Goal: Find contact information: Find contact information

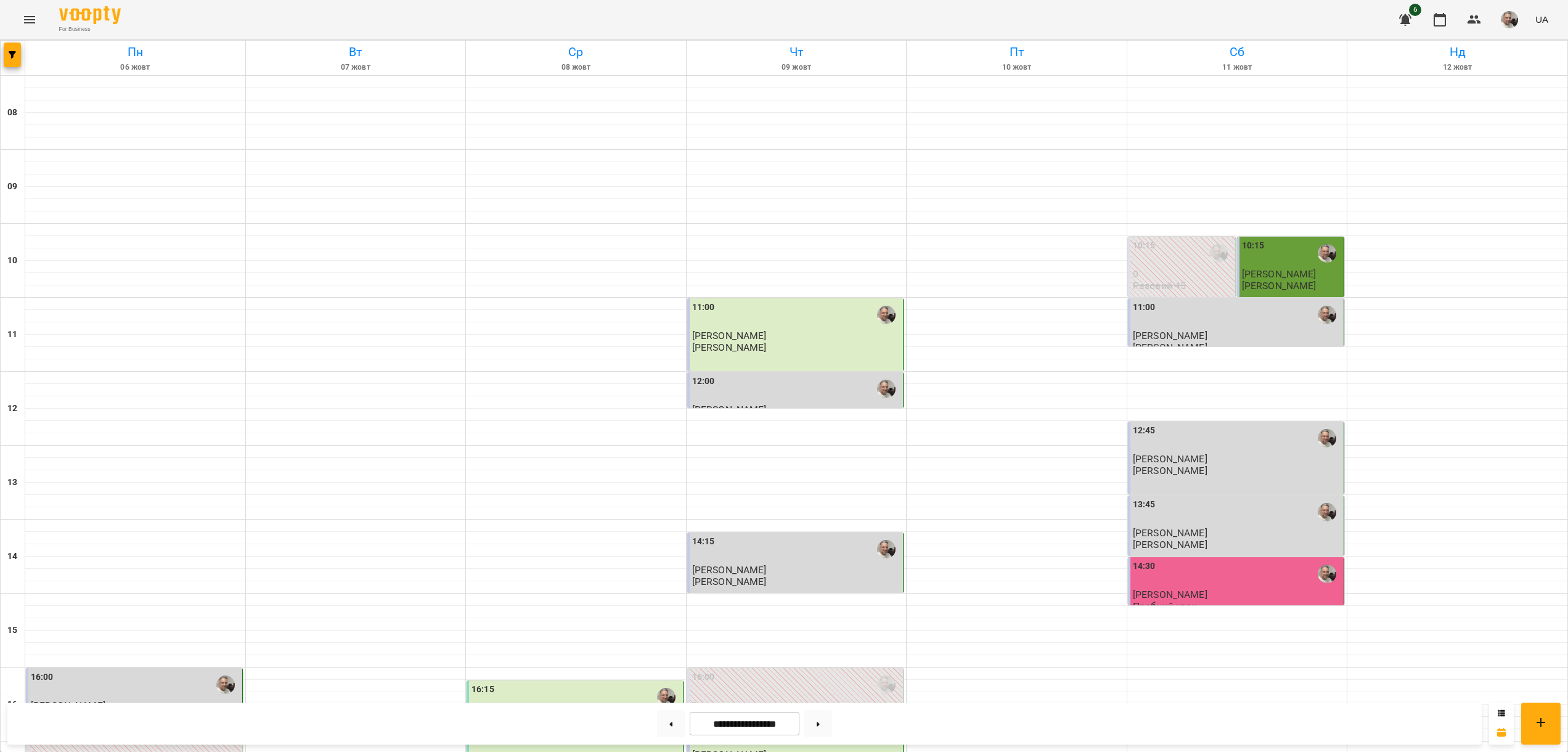
scroll to position [108, 0]
click at [832, 724] on button at bounding box center [818, 723] width 28 height 27
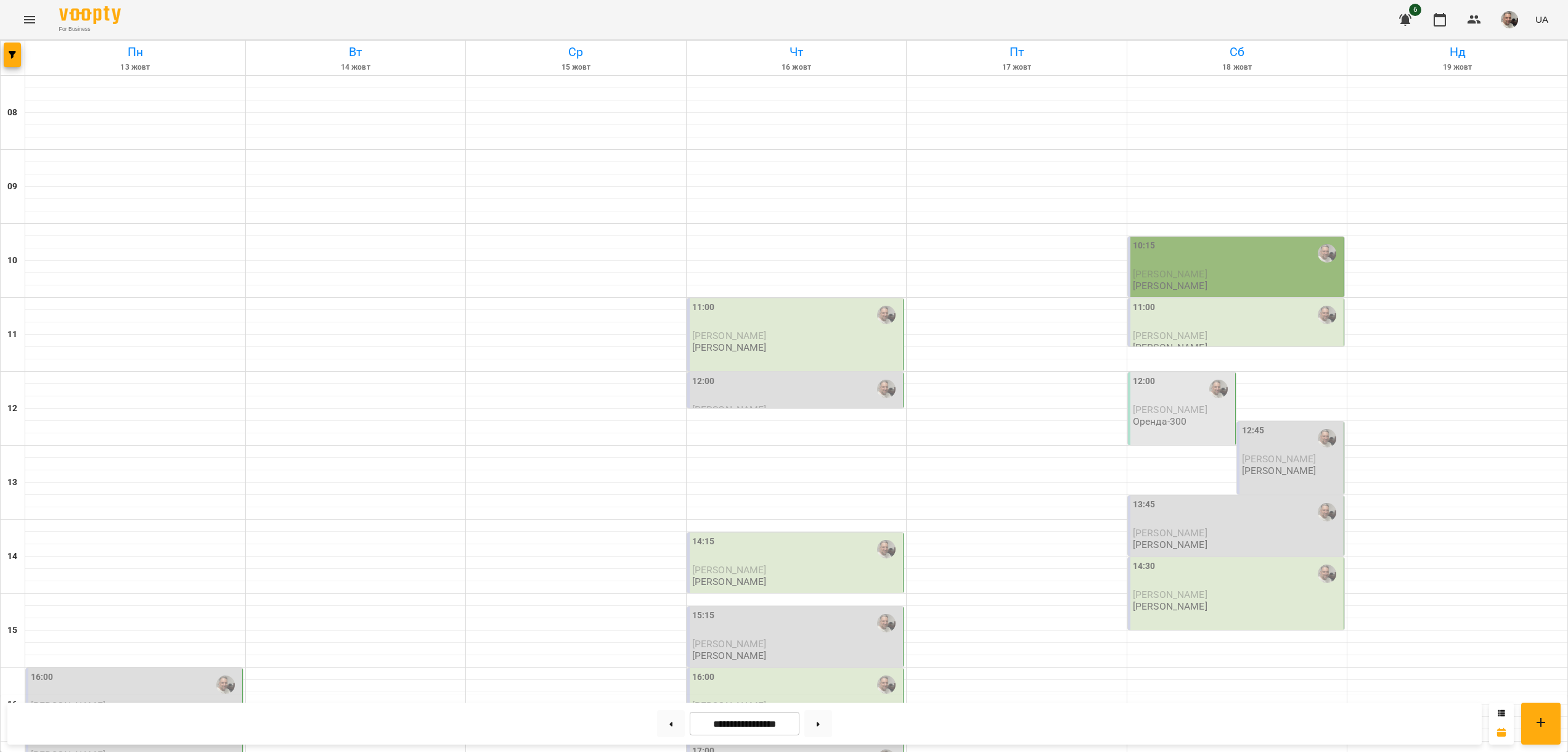
scroll to position [186, 0]
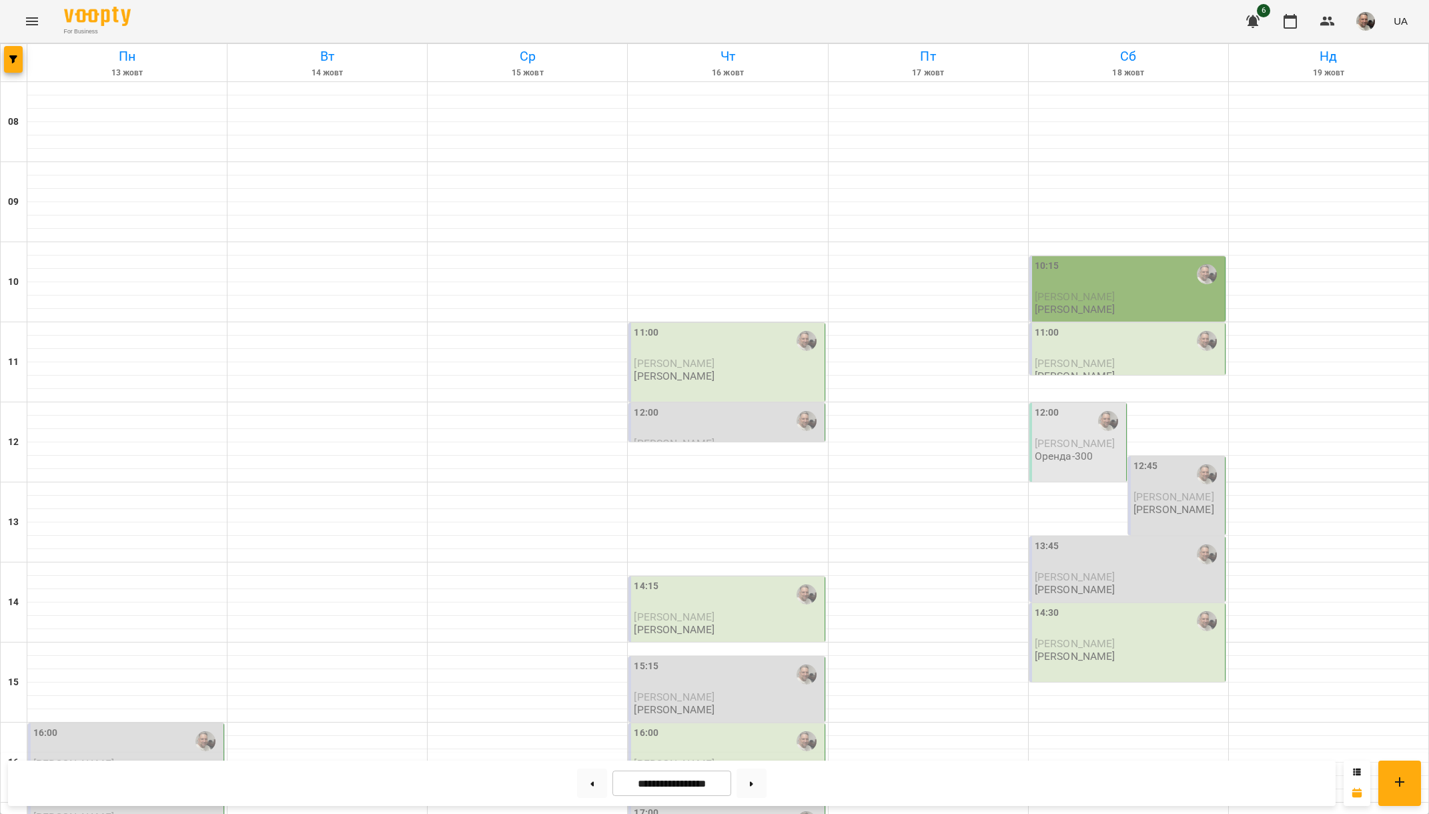
drag, startPoint x: 583, startPoint y: 786, endPoint x: 541, endPoint y: 733, distance: 67.4
click at [579, 783] on button at bounding box center [592, 783] width 30 height 29
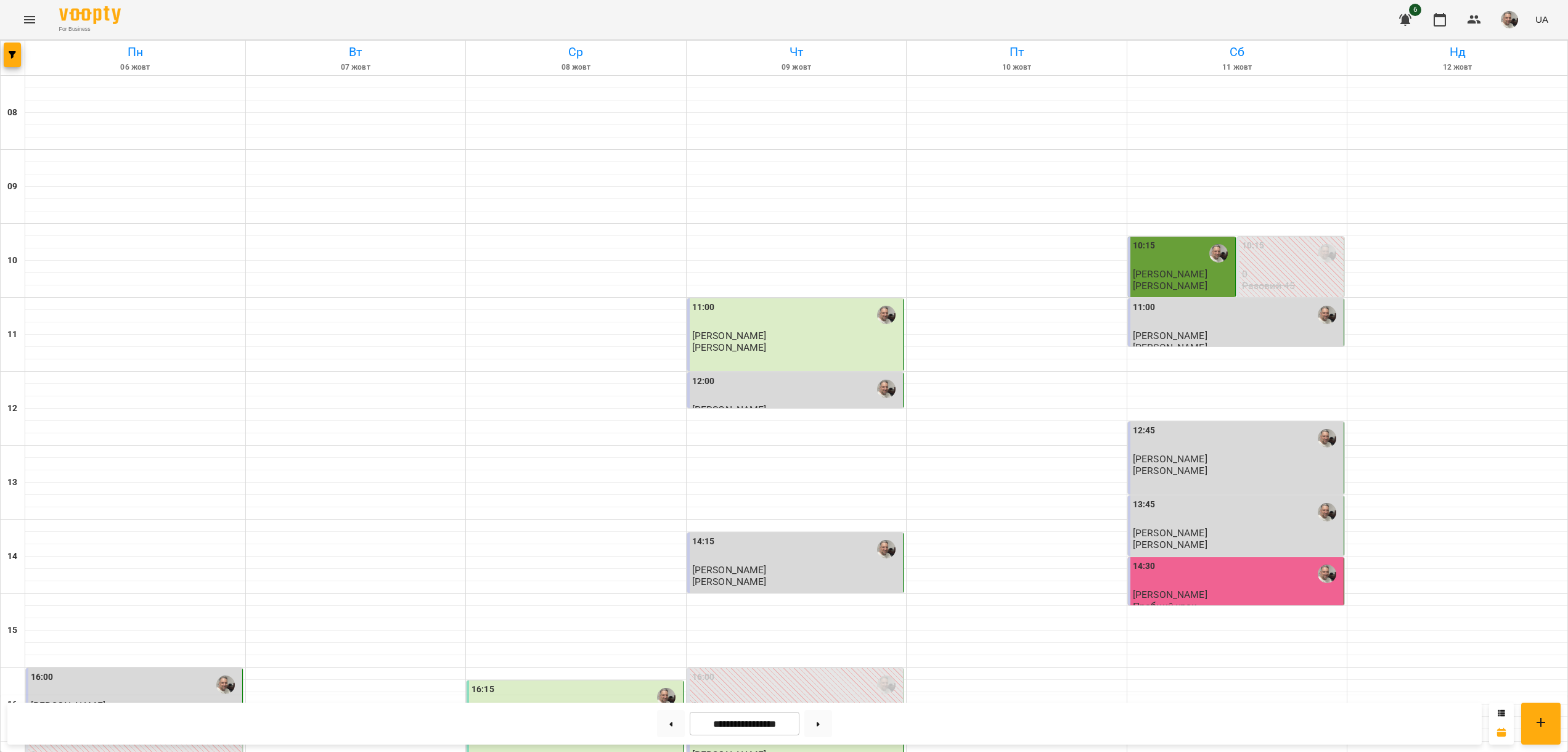
scroll to position [342, 0]
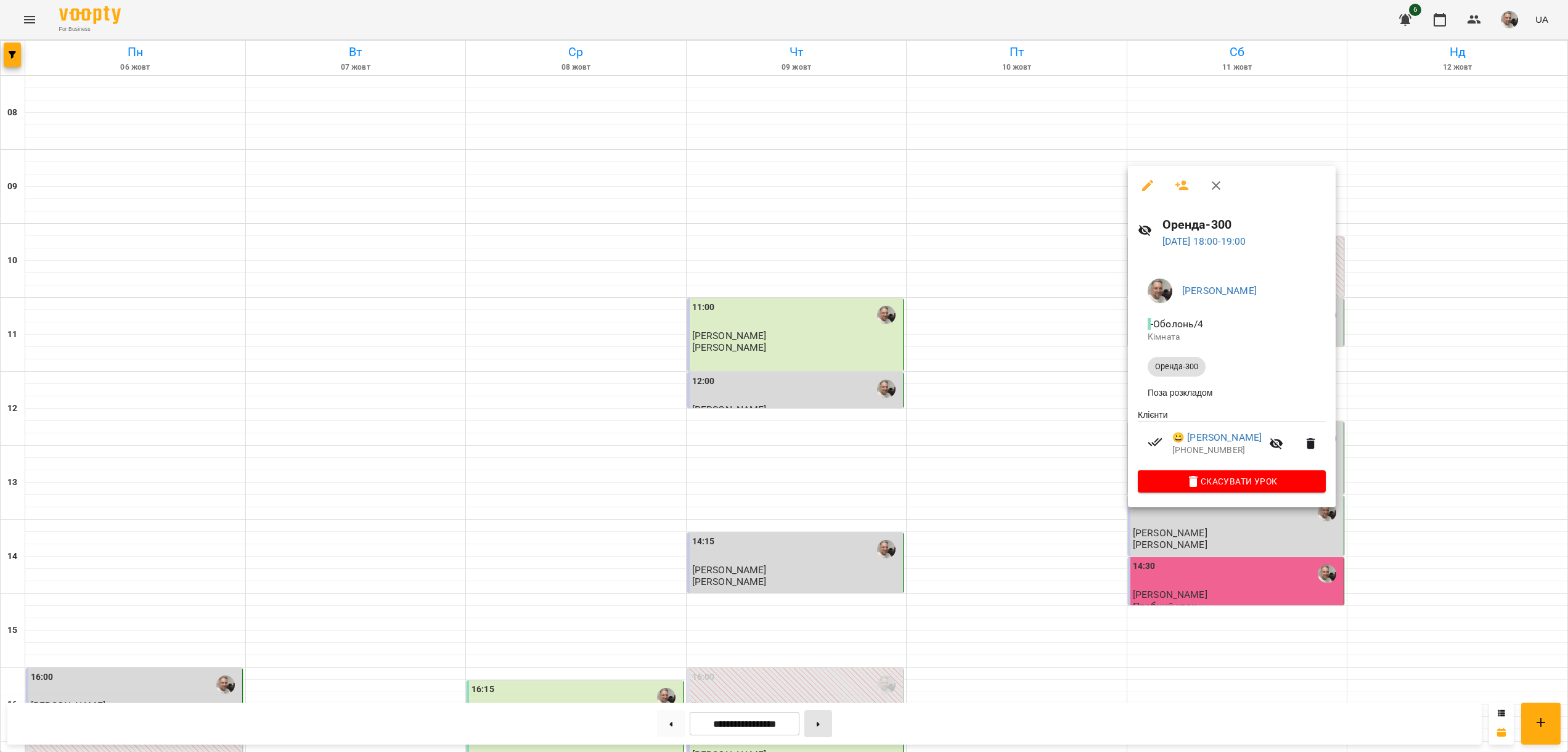
click at [832, 725] on div at bounding box center [784, 376] width 1568 height 752
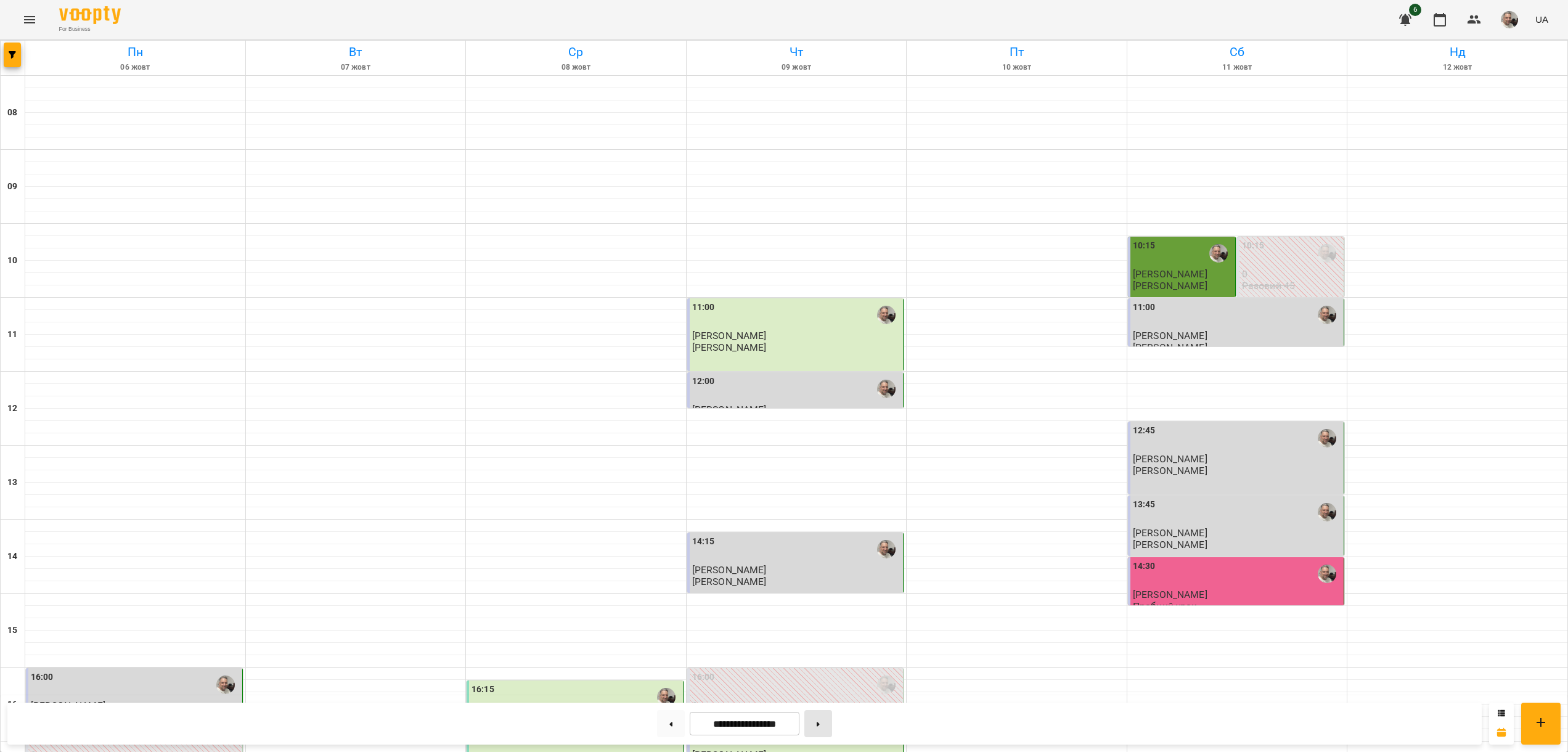
click at [819, 725] on icon at bounding box center [817, 723] width 3 height 5
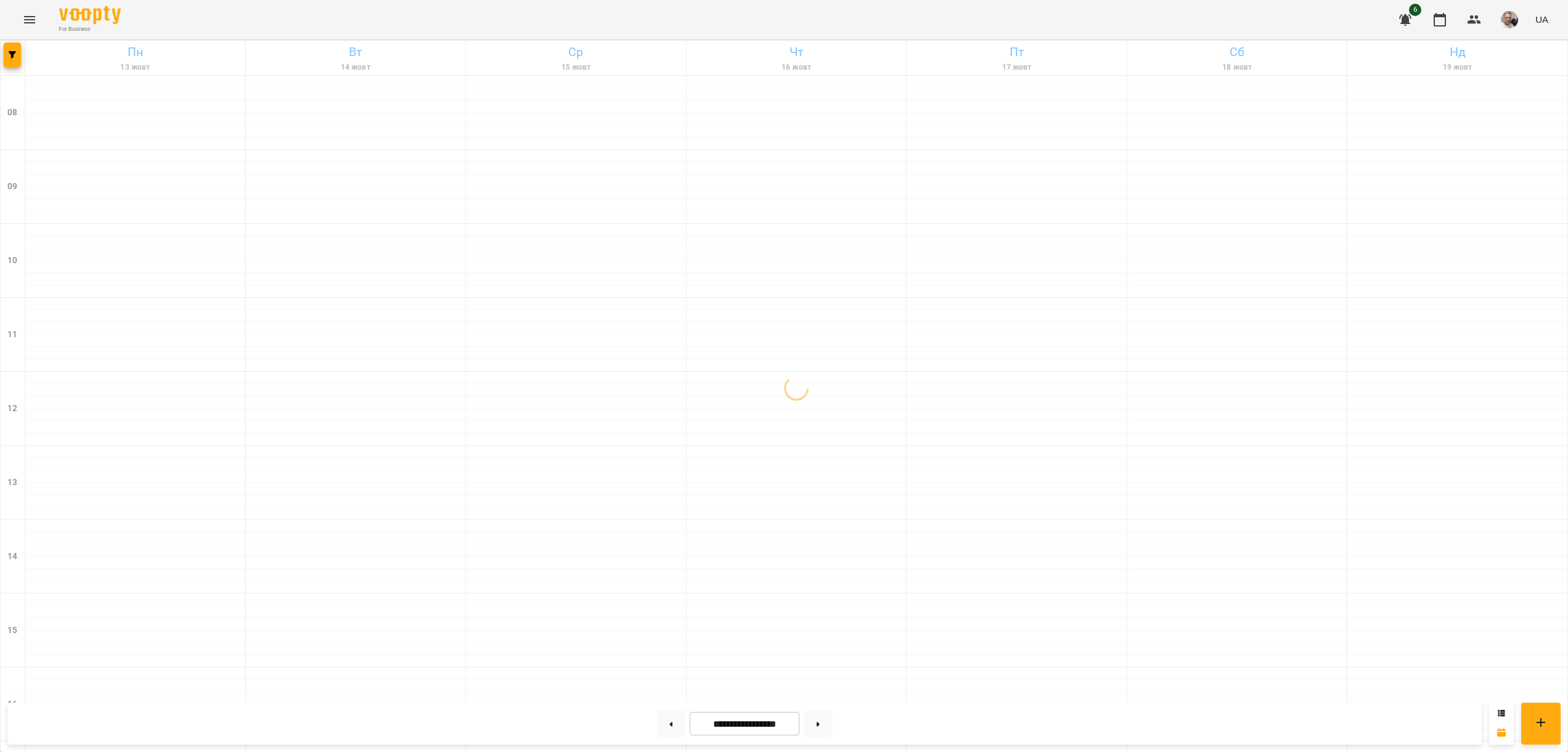
scroll to position [341, 0]
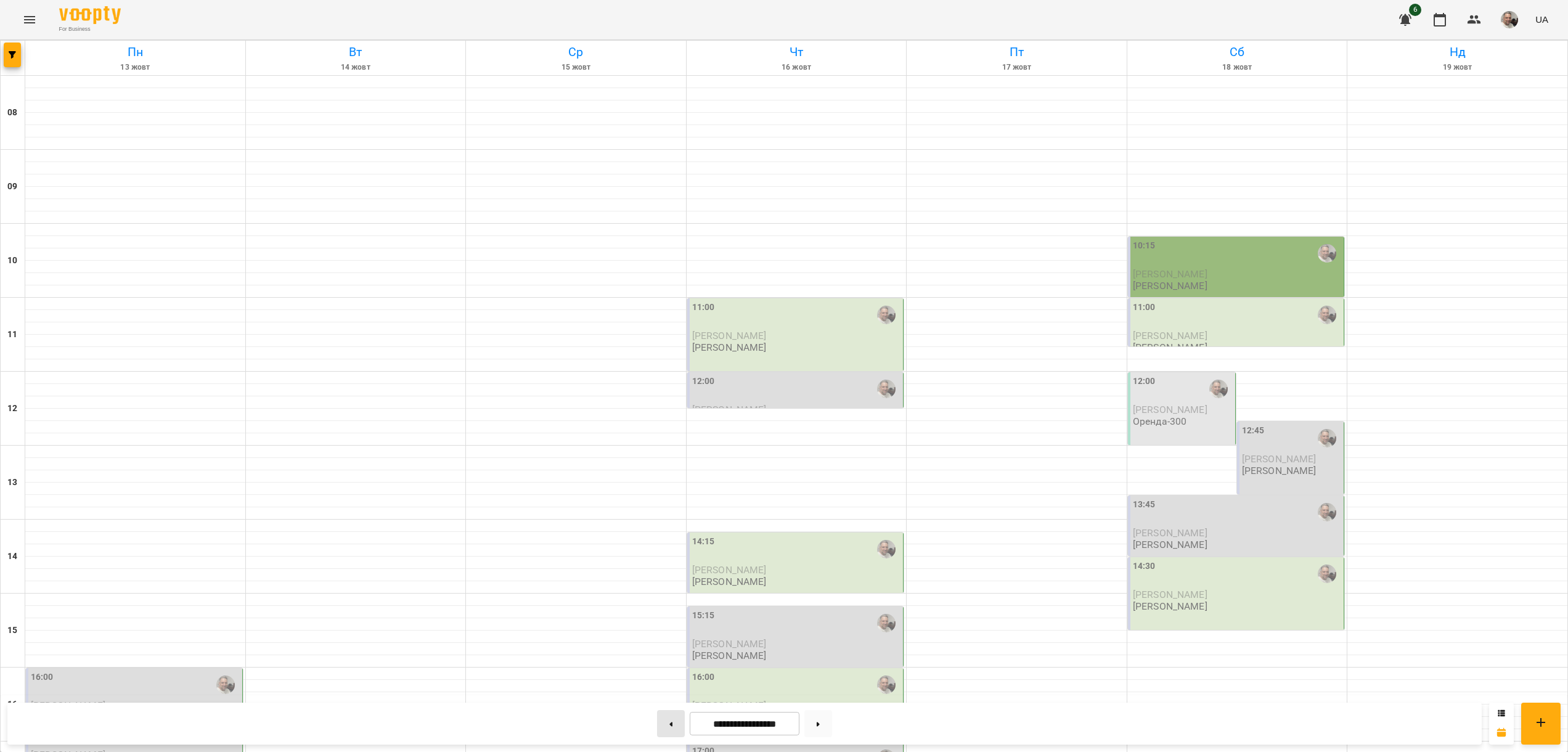
click at [661, 726] on button at bounding box center [670, 723] width 28 height 27
type input "**********"
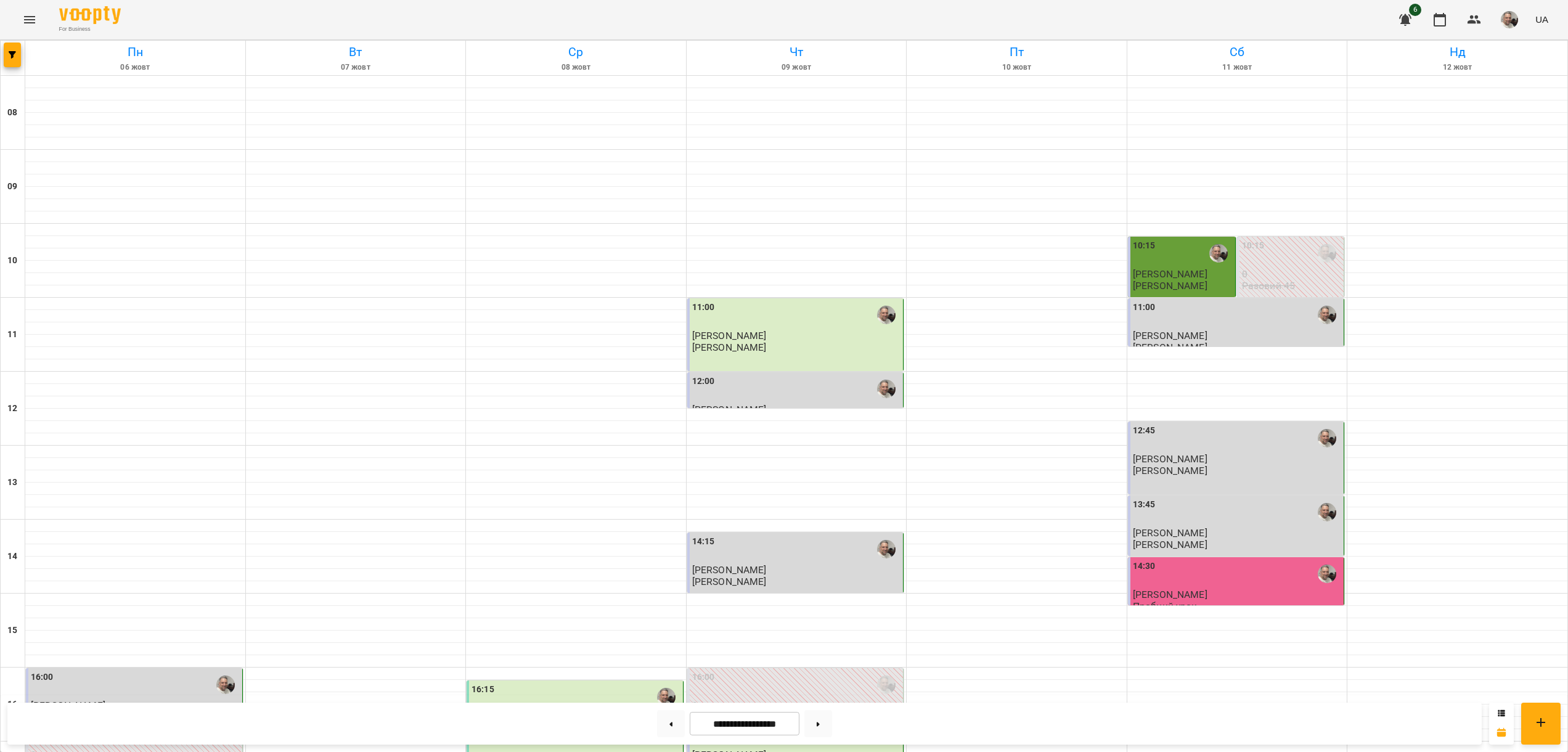
click at [1165, 601] on p "Пробний урок" at bounding box center [1164, 606] width 64 height 10
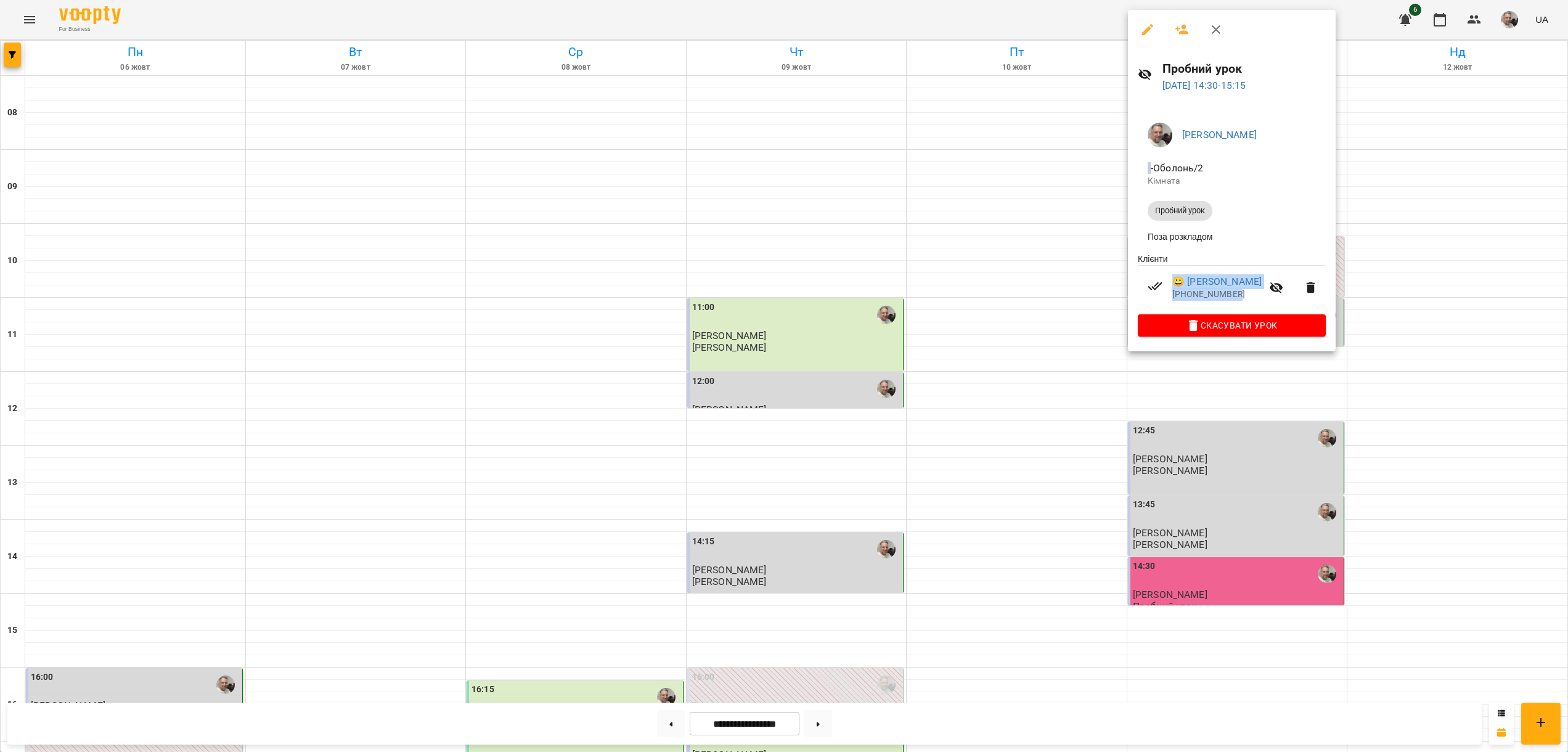
drag, startPoint x: 1167, startPoint y: 297, endPoint x: 1236, endPoint y: 301, distance: 69.1
click at [1240, 297] on li "😀 [PERSON_NAME] [PHONE_NUMBER]" at bounding box center [1232, 287] width 188 height 43
click at [1237, 301] on p "[PHONE_NUMBER]" at bounding box center [1216, 294] width 90 height 12
drag, startPoint x: 1235, startPoint y: 299, endPoint x: 1174, endPoint y: 301, distance: 61.0
click at [1174, 301] on p "[PHONE_NUMBER]" at bounding box center [1216, 294] width 90 height 12
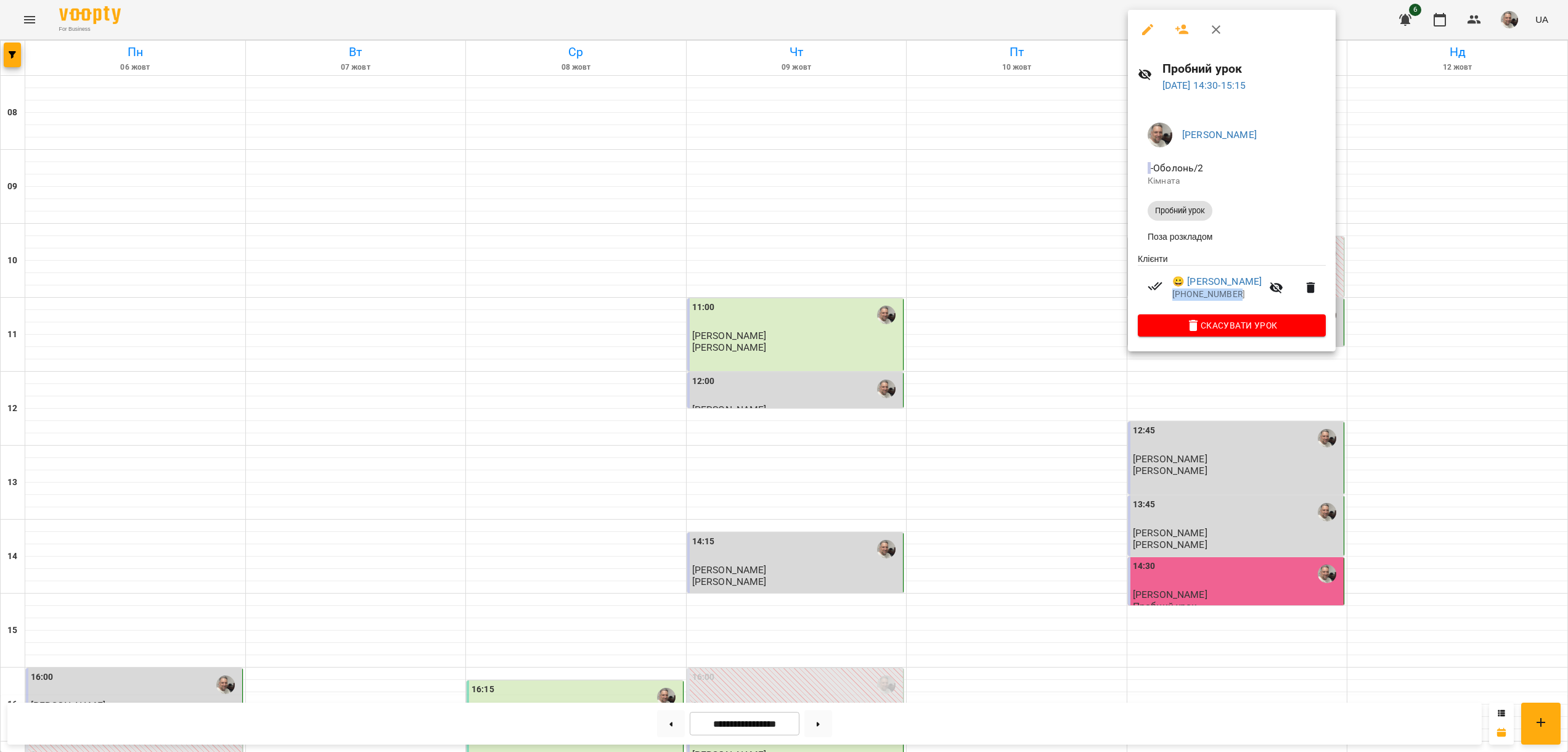
copy p "[PHONE_NUMBER]"
